Goal: Transaction & Acquisition: Purchase product/service

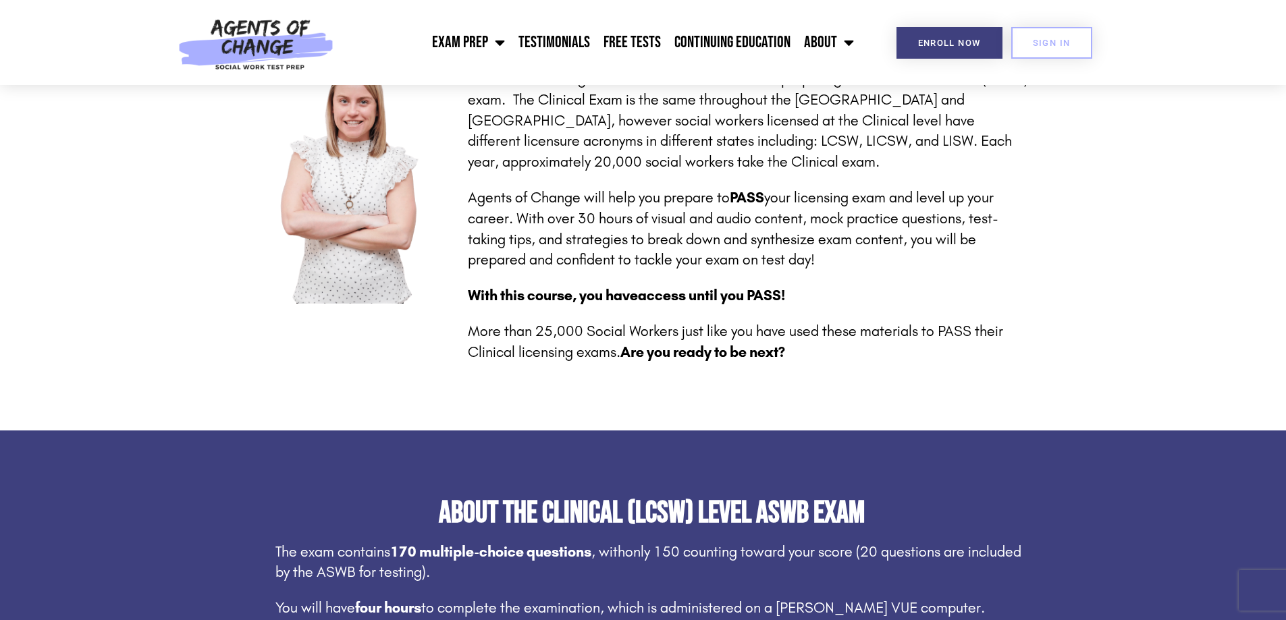
scroll to position [405, 0]
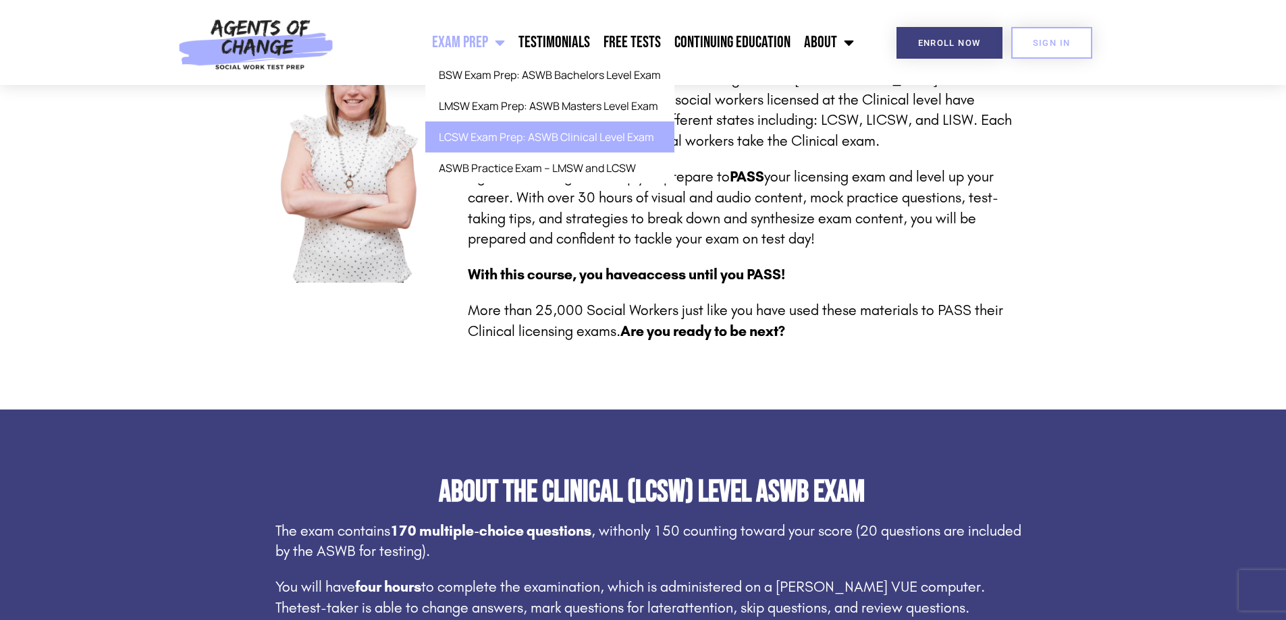
click at [493, 44] on span "Menu" at bounding box center [496, 43] width 17 height 30
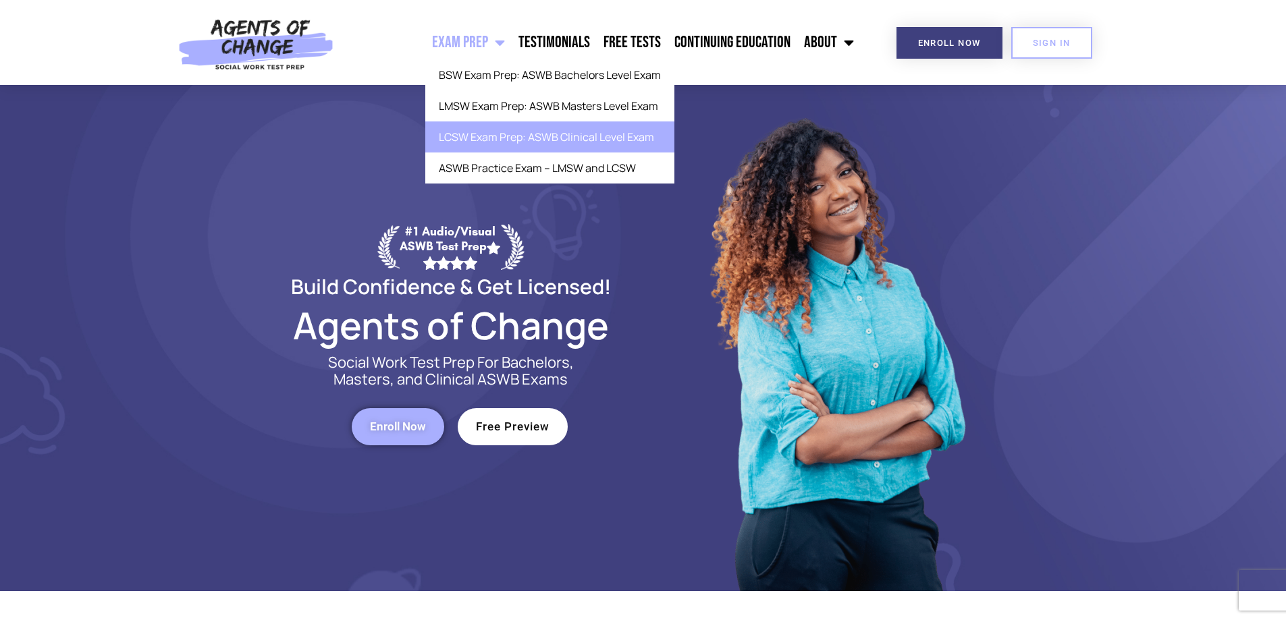
click at [502, 140] on link "LCSW Exam Prep: ASWB Clinical Level Exam" at bounding box center [549, 137] width 249 height 31
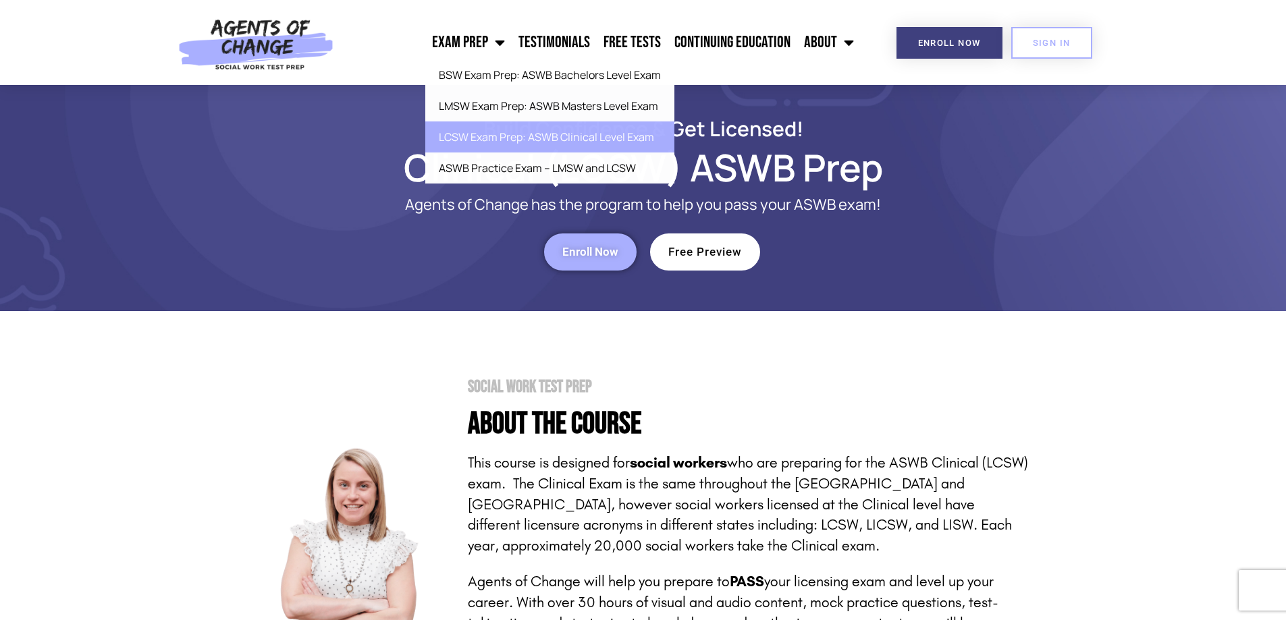
click at [597, 259] on link "Enroll Now" at bounding box center [590, 252] width 92 height 37
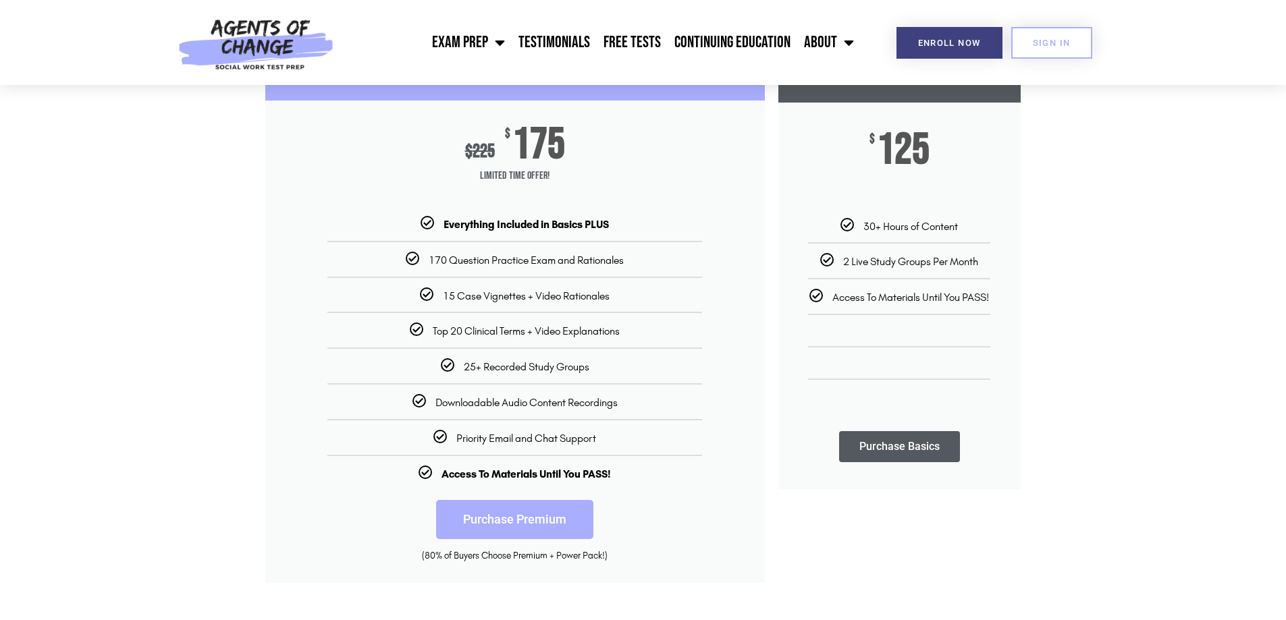
scroll to position [270, 0]
